Goal: Task Accomplishment & Management: Complete application form

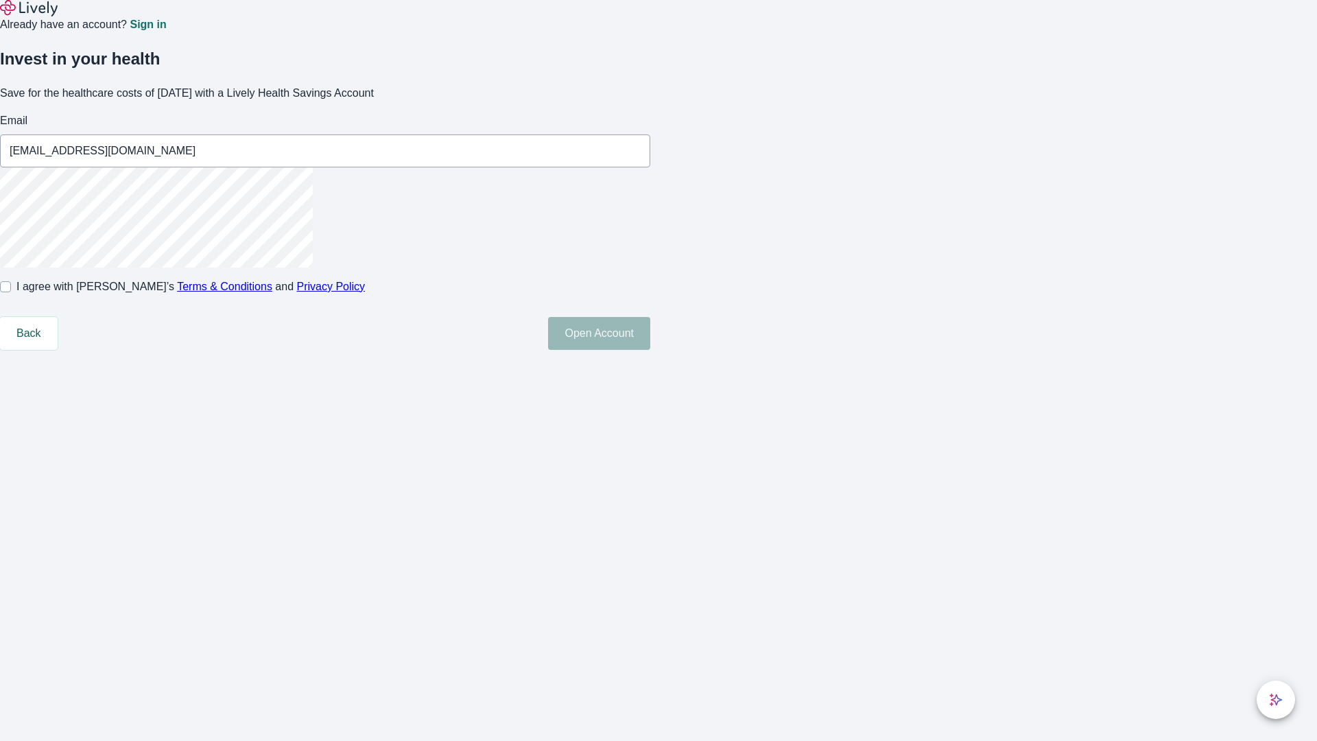
click at [11, 292] on input "I agree with Lively’s Terms & Conditions and Privacy Policy" at bounding box center [5, 286] width 11 height 11
checkbox input "true"
click at [650, 350] on button "Open Account" at bounding box center [599, 333] width 102 height 33
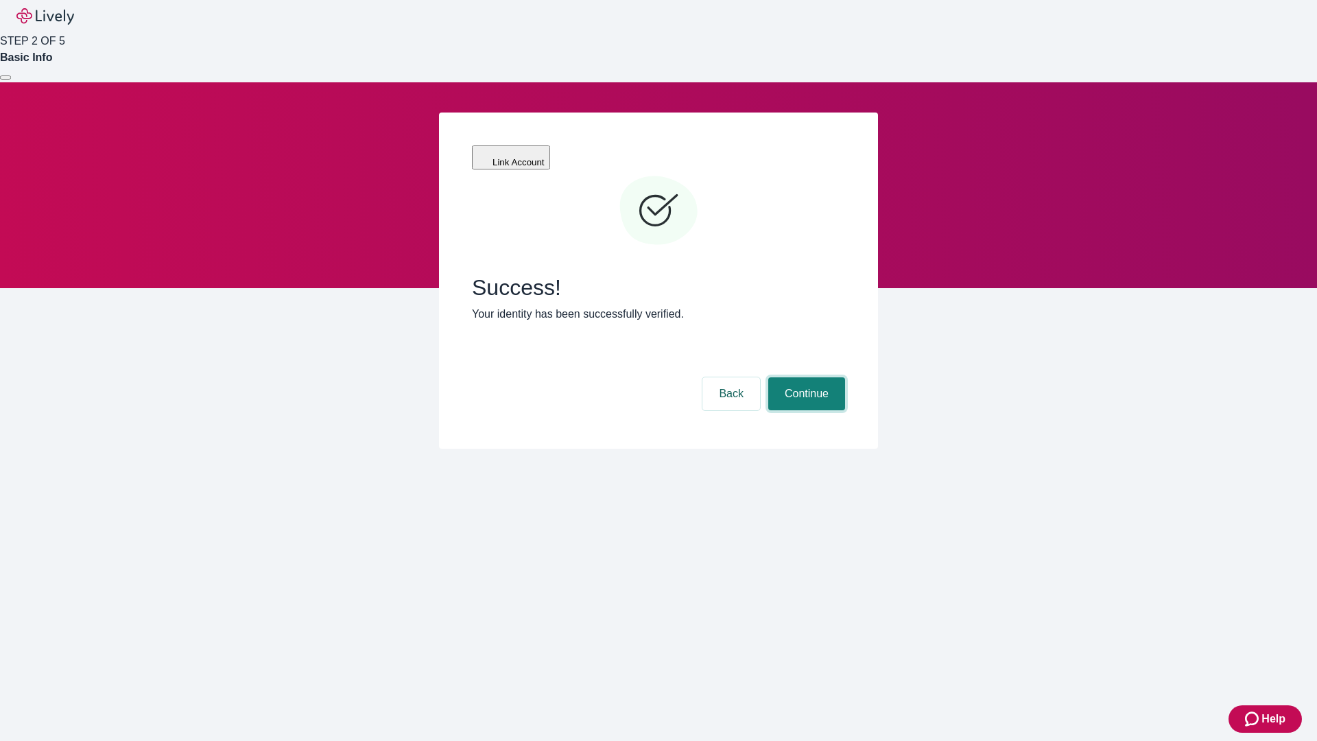
click at [804, 377] on button "Continue" at bounding box center [806, 393] width 77 height 33
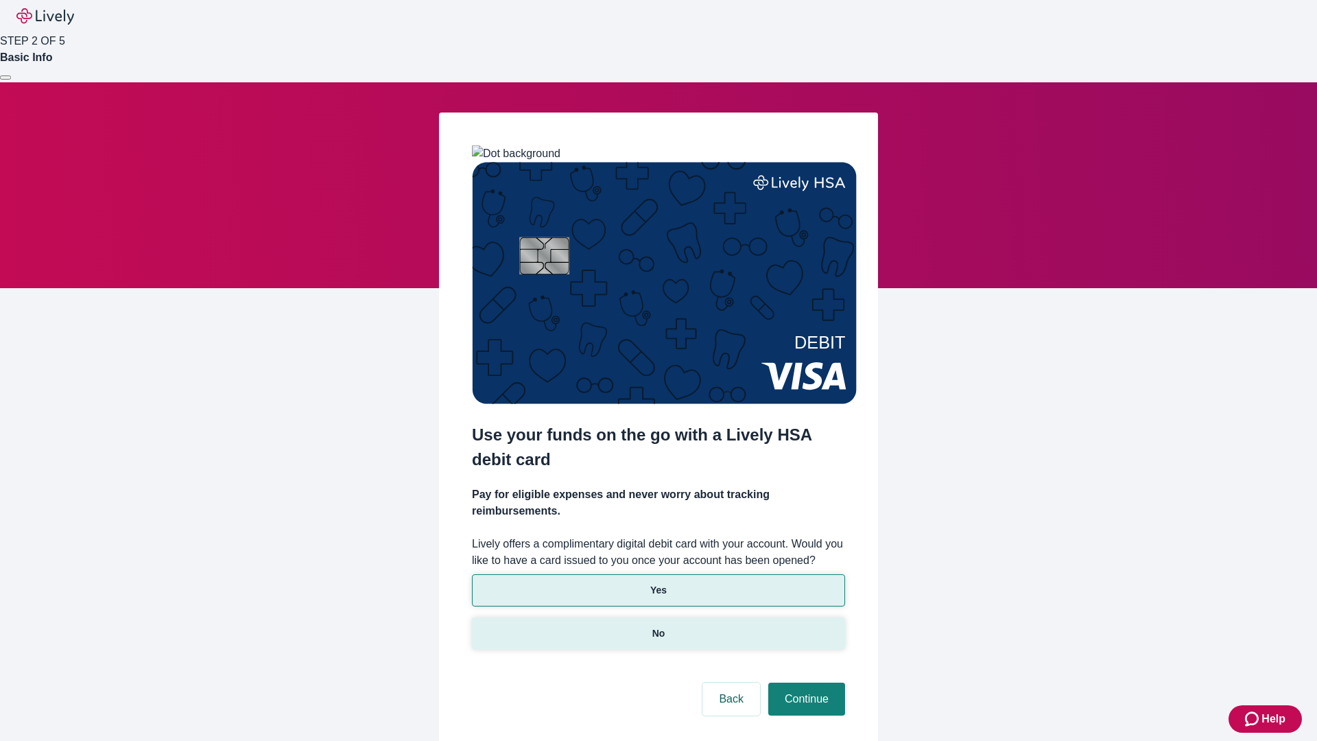
click at [658, 626] on p "No" at bounding box center [658, 633] width 13 height 14
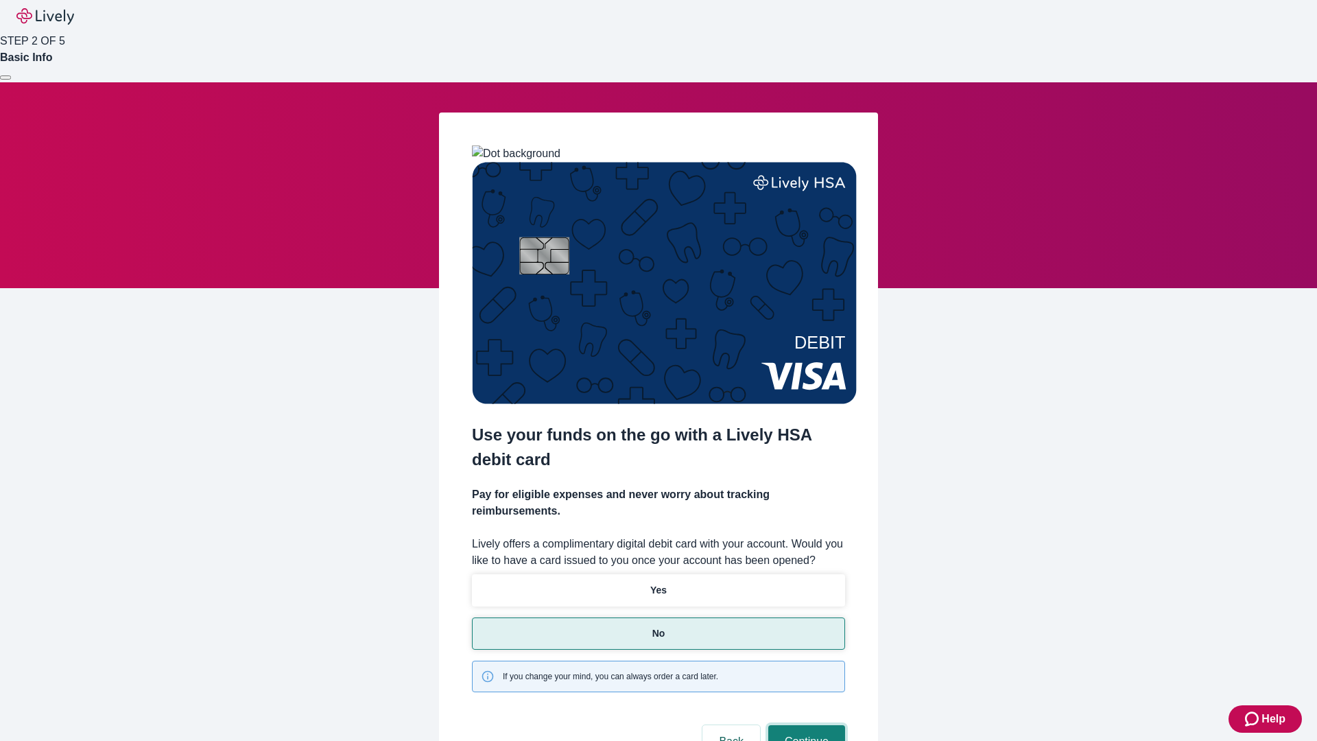
click at [804, 725] on button "Continue" at bounding box center [806, 741] width 77 height 33
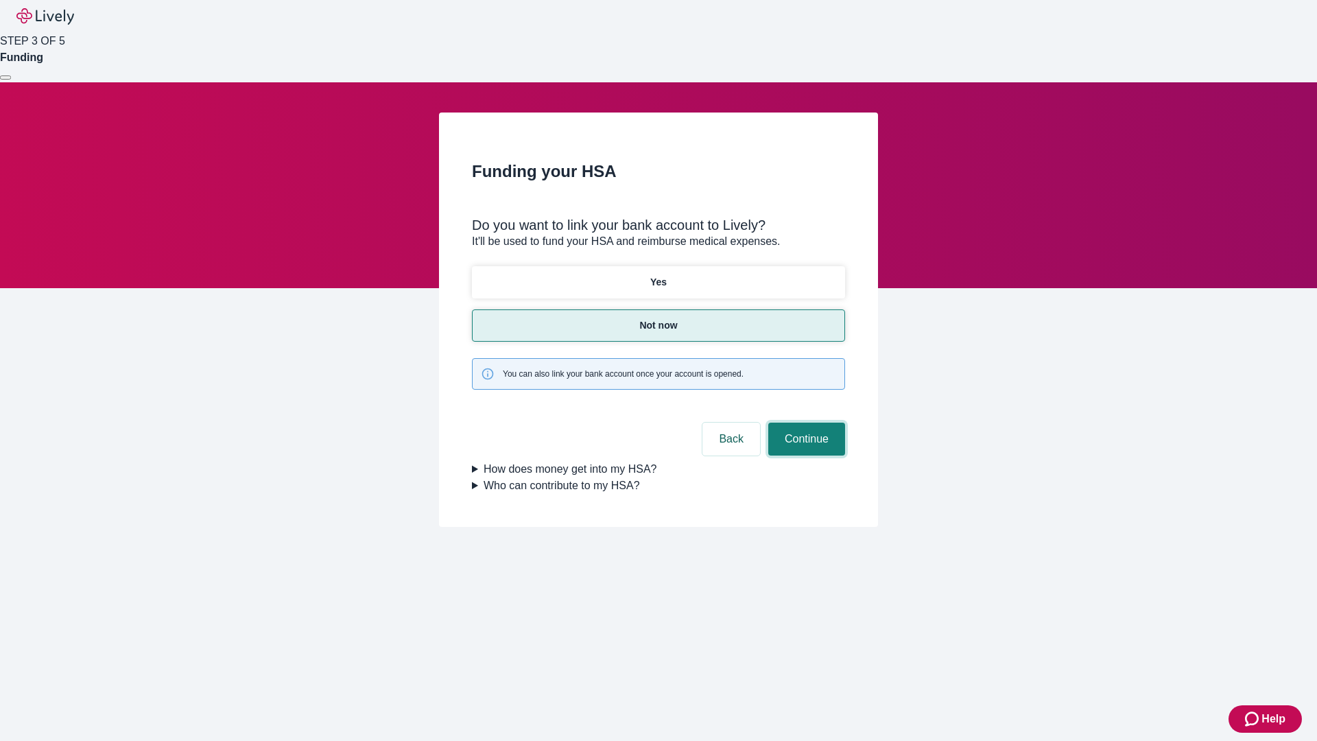
click at [804, 422] on button "Continue" at bounding box center [806, 438] width 77 height 33
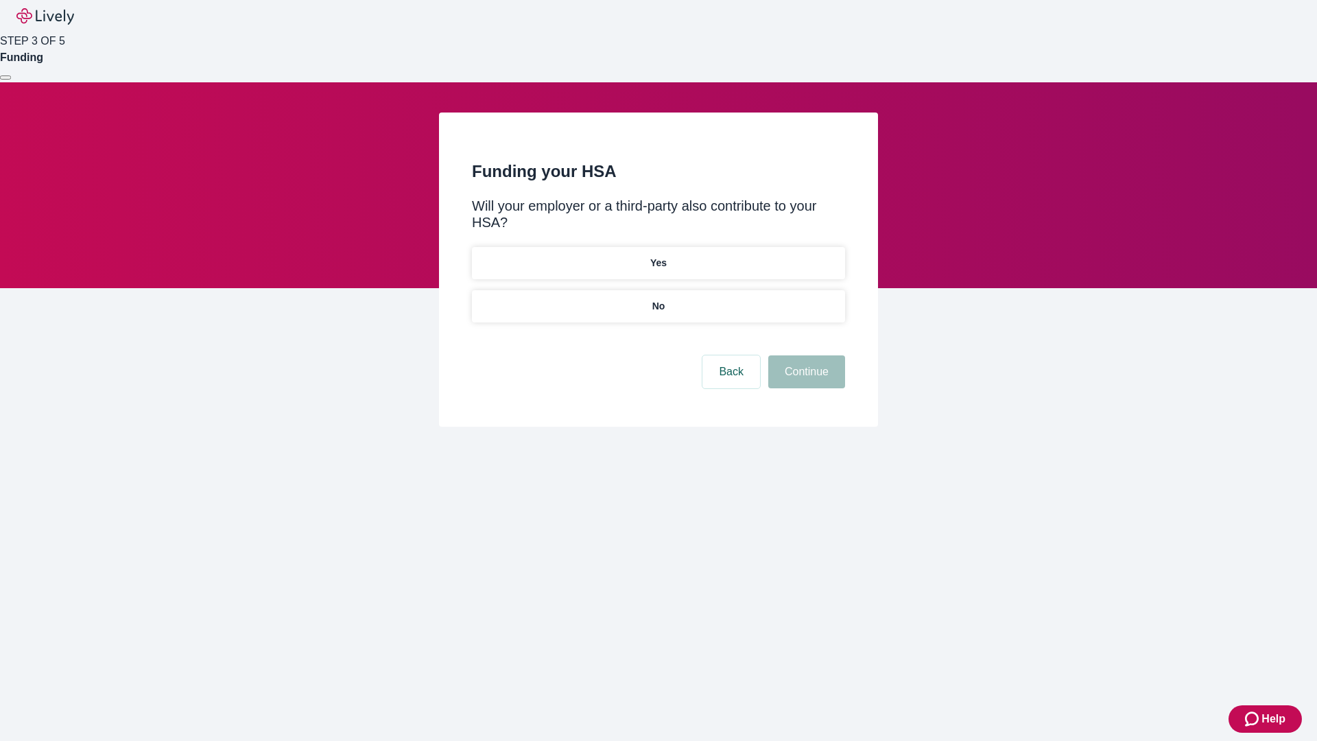
click at [658, 299] on p "No" at bounding box center [658, 306] width 13 height 14
click at [804, 355] on button "Continue" at bounding box center [806, 371] width 77 height 33
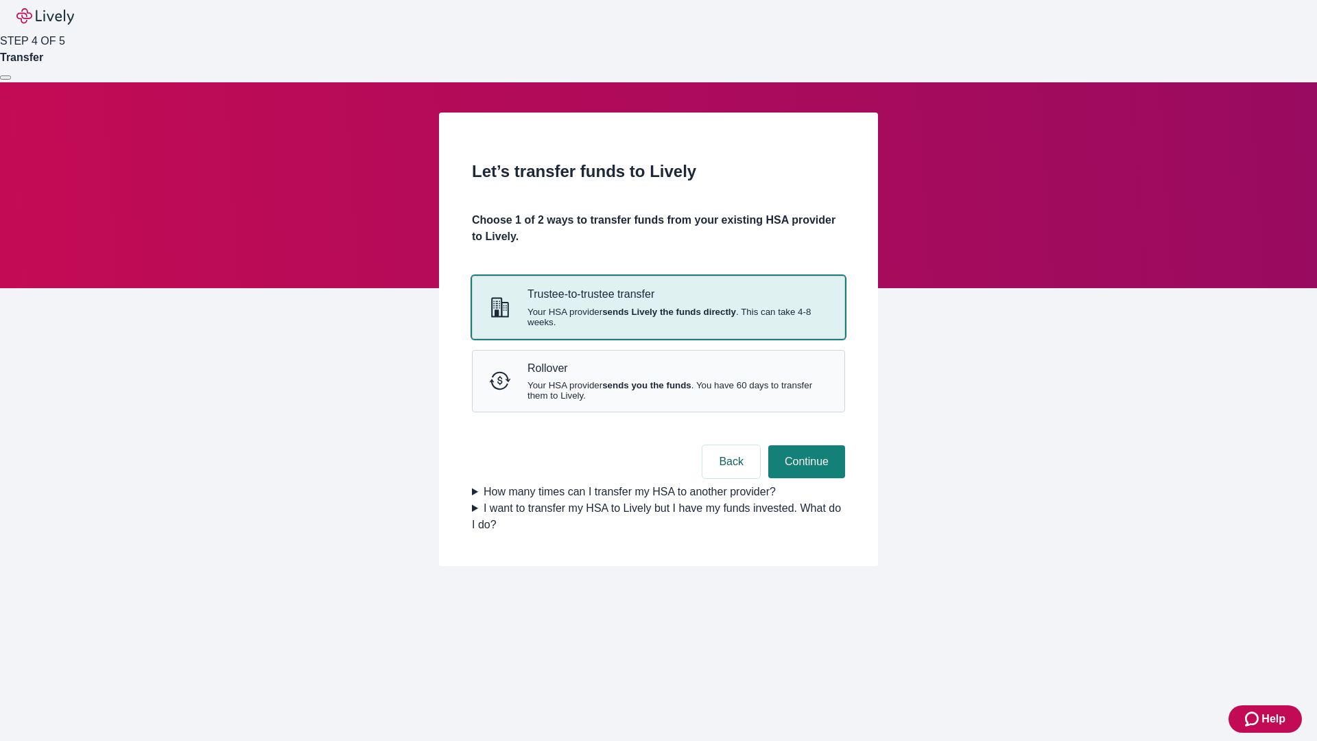
click at [658, 317] on strong "sends Lively the funds directly" at bounding box center [669, 312] width 134 height 10
click at [804, 478] on button "Continue" at bounding box center [806, 461] width 77 height 33
